Goal: Transaction & Acquisition: Purchase product/service

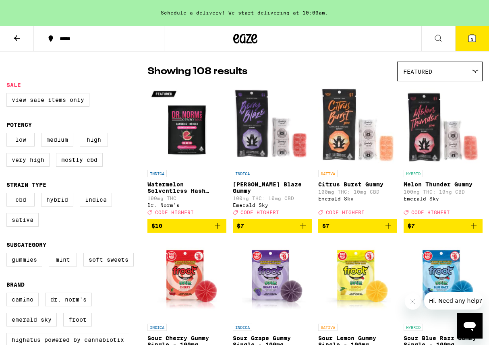
scroll to position [58, 0]
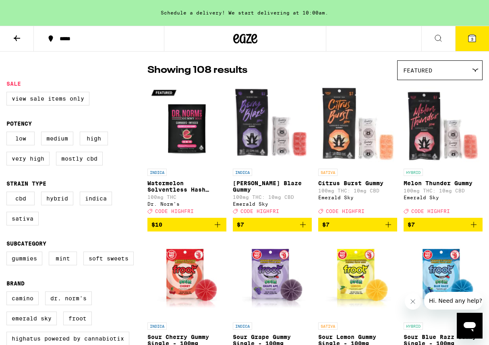
click at [248, 33] on icon at bounding box center [245, 38] width 24 height 14
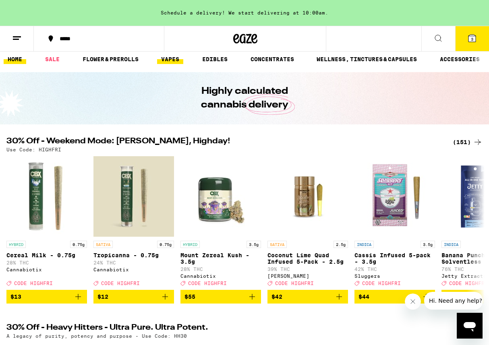
click at [180, 56] on link "VAPES" at bounding box center [170, 59] width 26 height 10
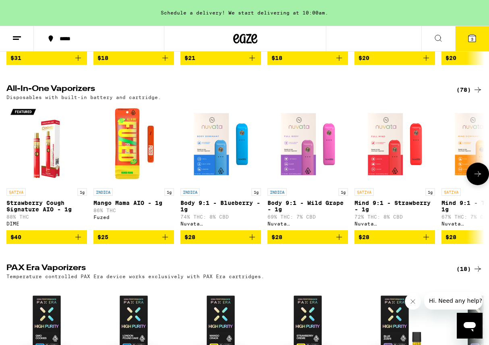
scroll to position [224, 0]
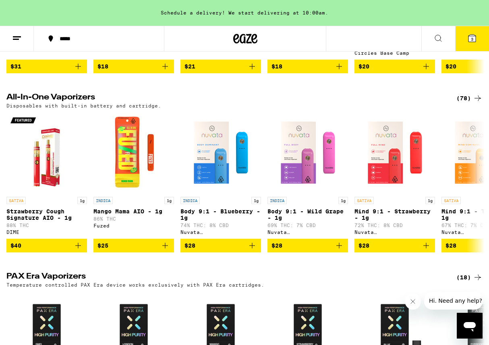
click at [467, 99] on div "(78)" at bounding box center [469, 98] width 26 height 10
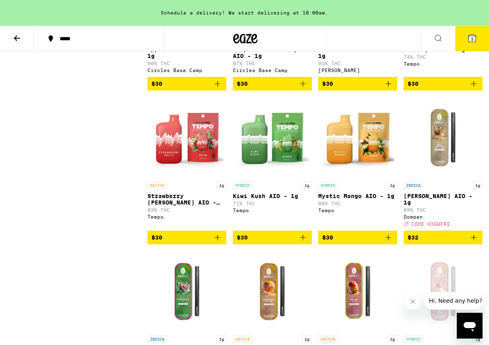
scroll to position [781, 0]
